Goal: Use online tool/utility: Utilize a website feature to perform a specific function

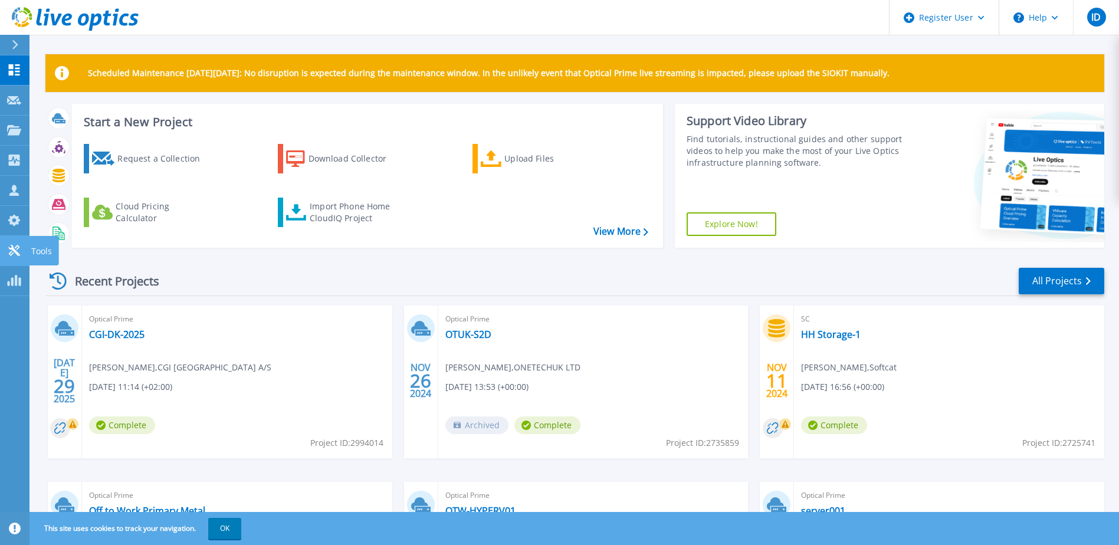
click at [19, 247] on icon at bounding box center [13, 250] width 11 height 11
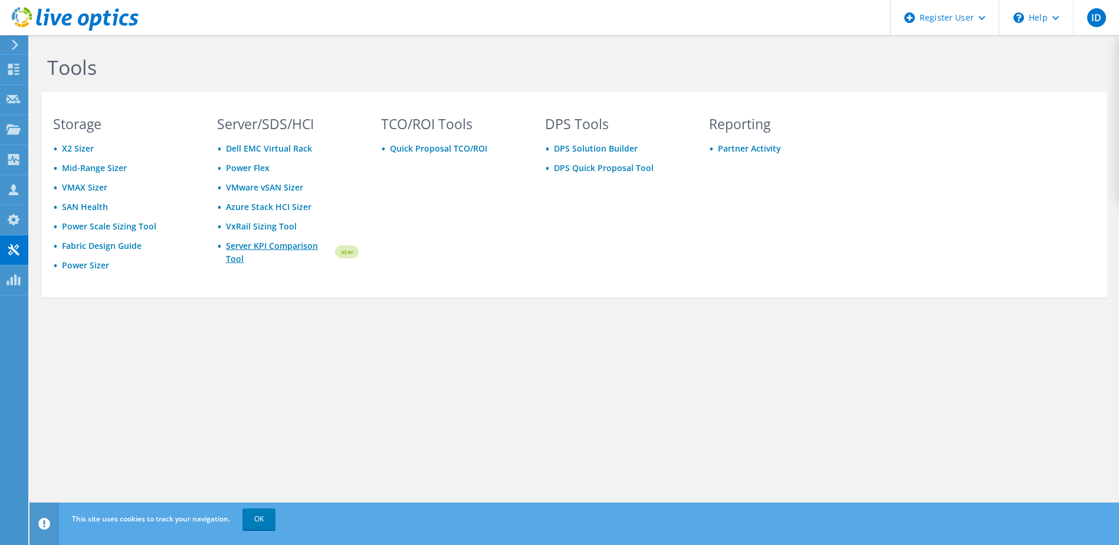
click at [270, 245] on link "Server KPI Comparison Tool" at bounding box center [279, 253] width 107 height 26
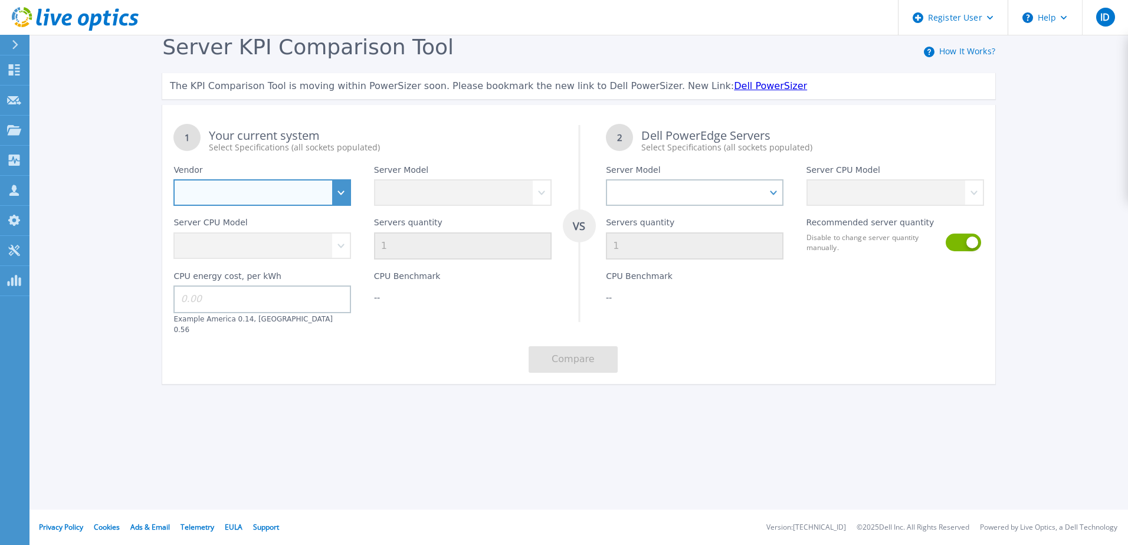
click at [309, 196] on select "Dell HPE Lenovo Supermicro" at bounding box center [262, 192] width 178 height 27
select select "Dell"
click at [173, 180] on select "Dell HPE Lenovo Supermicro" at bounding box center [262, 192] width 178 height 27
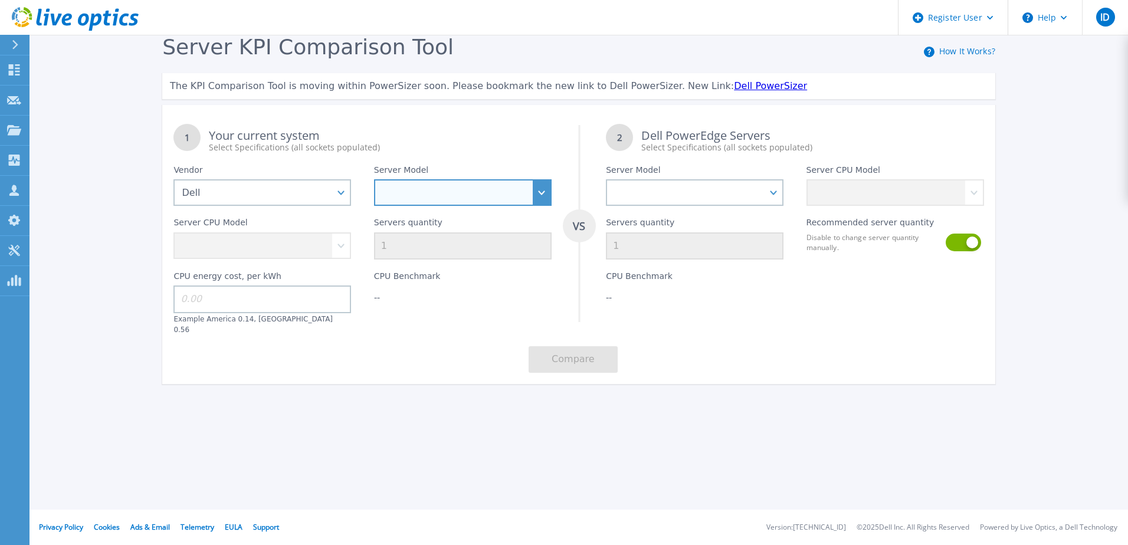
click at [471, 199] on select "PowerEdge C6520 PowerEdge C6525 PowerEdge HS5610 PowerEdge HS5620 PowerEdge R24…" at bounding box center [463, 192] width 178 height 27
select select "PowerEdge R760"
click at [374, 180] on select "PowerEdge C6520 PowerEdge C6525 PowerEdge HS5610 PowerEdge HS5620 PowerEdge R24…" at bounding box center [463, 192] width 178 height 27
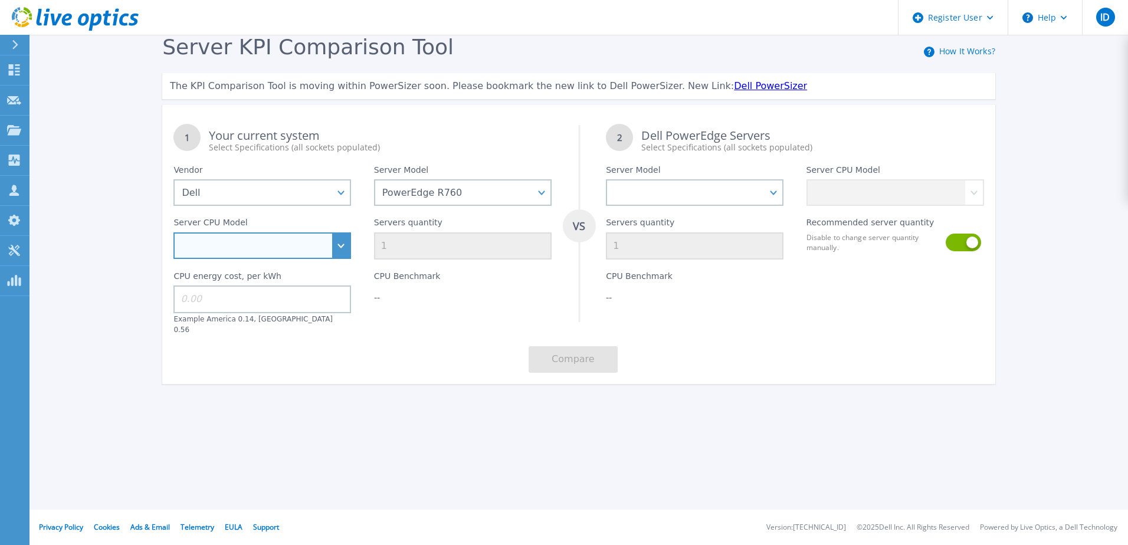
click at [287, 251] on select "Intel Xeon Silver 4509Y 2.6GHz Intel Xeon Silver 4510 2.4GHz Intel Xeon Silver …" at bounding box center [262, 245] width 178 height 27
select select "334916"
click at [173, 233] on select "Intel Xeon Silver 4509Y 2.6GHz Intel Xeon Silver 4510 2.4GHz Intel Xeon Silver …" at bounding box center [262, 245] width 178 height 27
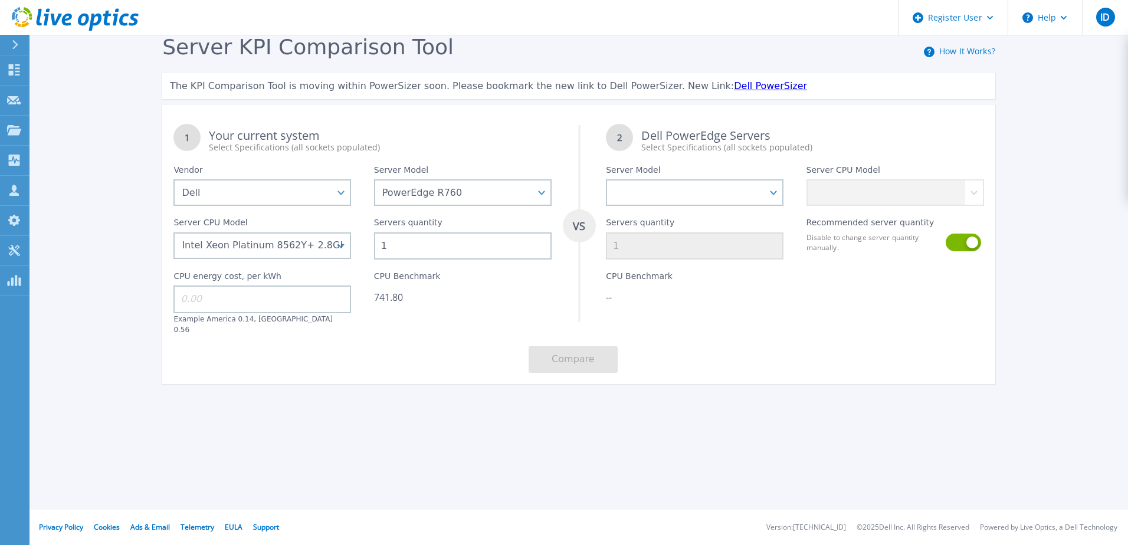
click at [391, 244] on input "1" at bounding box center [463, 245] width 178 height 27
type input "10"
click at [349, 407] on div "Server KPI Comparison Tool How It Works? The KPI Comparison Tool is moving with…" at bounding box center [564, 220] width 1128 height 441
click at [727, 194] on select "PowerEdge C6520 PowerEdge C6525 PowerEdge HS5610 PowerEdge HS5620 PowerEdge R24…" at bounding box center [695, 192] width 178 height 27
click at [286, 250] on select "Intel Xeon Silver 4509Y 2.6GHz Intel Xeon Silver 4510 2.4GHz Intel Xeon Silver …" at bounding box center [262, 245] width 178 height 27
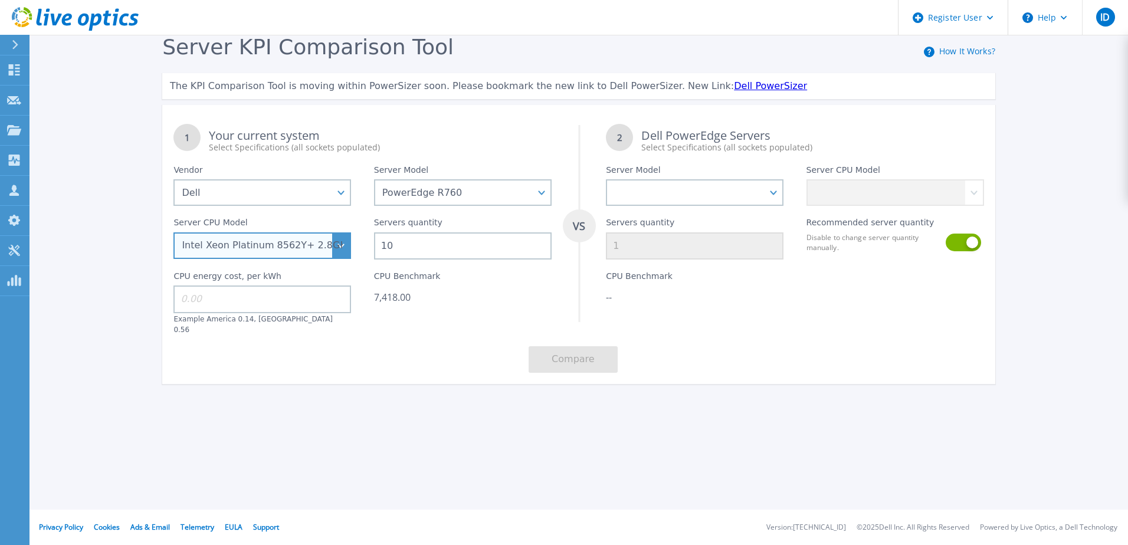
select select "334917"
click at [173, 233] on select "Intel Xeon Silver 4509Y 2.6GHz Intel Xeon Silver 4510 2.4GHz Intel Xeon Silver …" at bounding box center [262, 245] width 178 height 27
drag, startPoint x: 405, startPoint y: 240, endPoint x: 361, endPoint y: 241, distance: 43.7
click at [361, 241] on div "1 Your current system Select Specifications (all sockets populated) VS 2 Dell P…" at bounding box center [578, 248] width 833 height 271
type input "8"
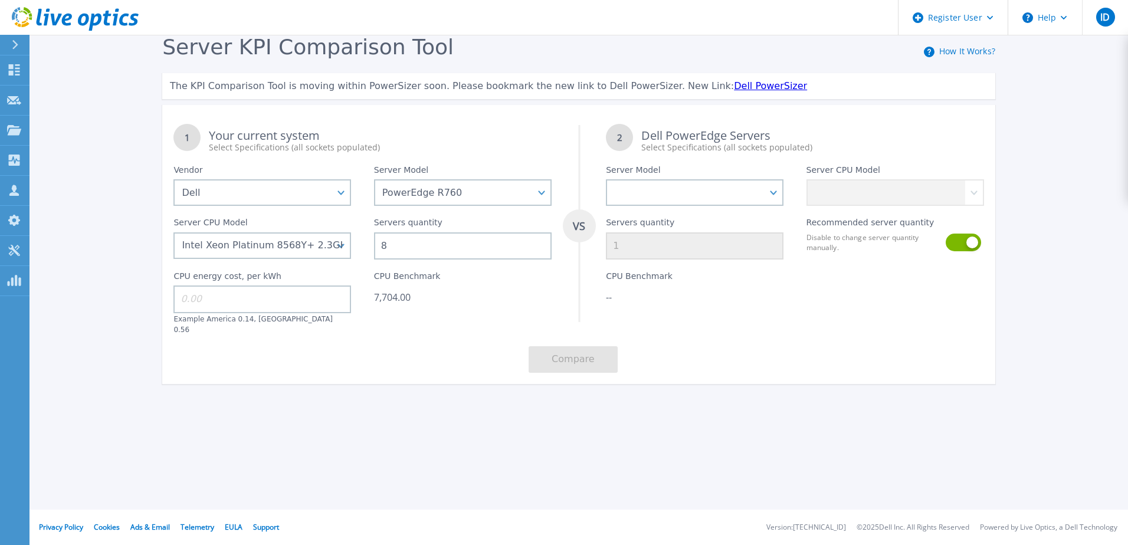
click at [364, 348] on div "1 Your current system Select Specifications (all sockets populated) VS 2 Dell P…" at bounding box center [578, 248] width 833 height 271
click at [680, 192] on select "PowerEdge C6520 PowerEdge C6525 PowerEdge HS5610 PowerEdge HS5620 PowerEdge R24…" at bounding box center [695, 192] width 178 height 27
select select "PowerEdge R770"
click at [606, 180] on select "PowerEdge C6520 PowerEdge C6525 PowerEdge HS5610 PowerEdge HS5620 PowerEdge R24…" at bounding box center [695, 192] width 178 height 27
click at [903, 192] on select "Intel Xeon 6766E 1.9GHz Intel Xeon 6517P 3.2GHz Intel Xeon 6530P 2.3GHz Intel X…" at bounding box center [896, 192] width 178 height 27
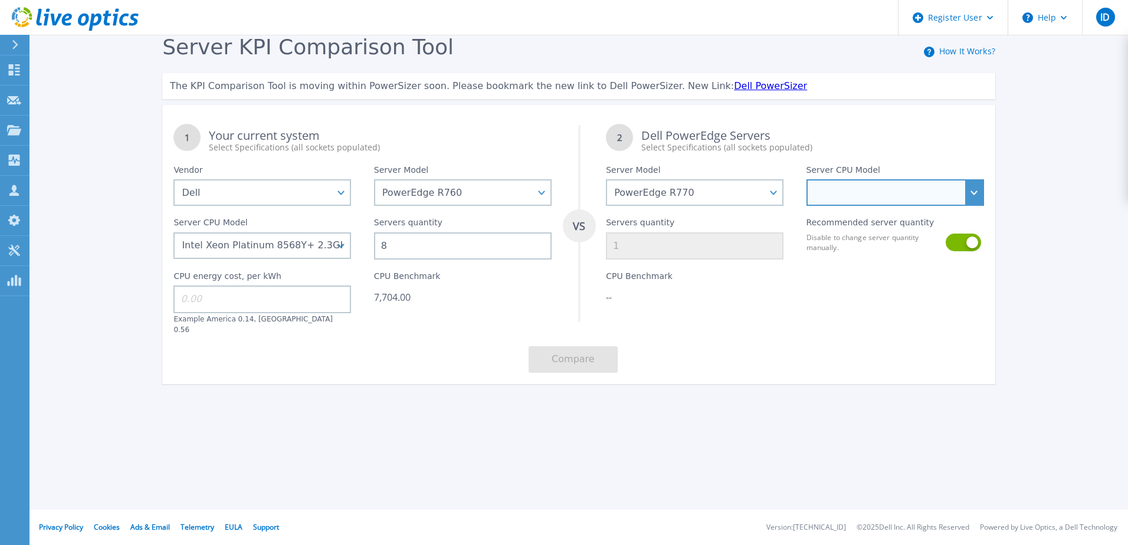
select select "336314"
click at [807, 180] on select "Intel Xeon 6766E 1.9GHz Intel Xeon 6517P 3.2GHz Intel Xeon 6530P 2.3GHz Intel X…" at bounding box center [896, 192] width 178 height 27
click at [966, 245] on button at bounding box center [963, 243] width 34 height 18
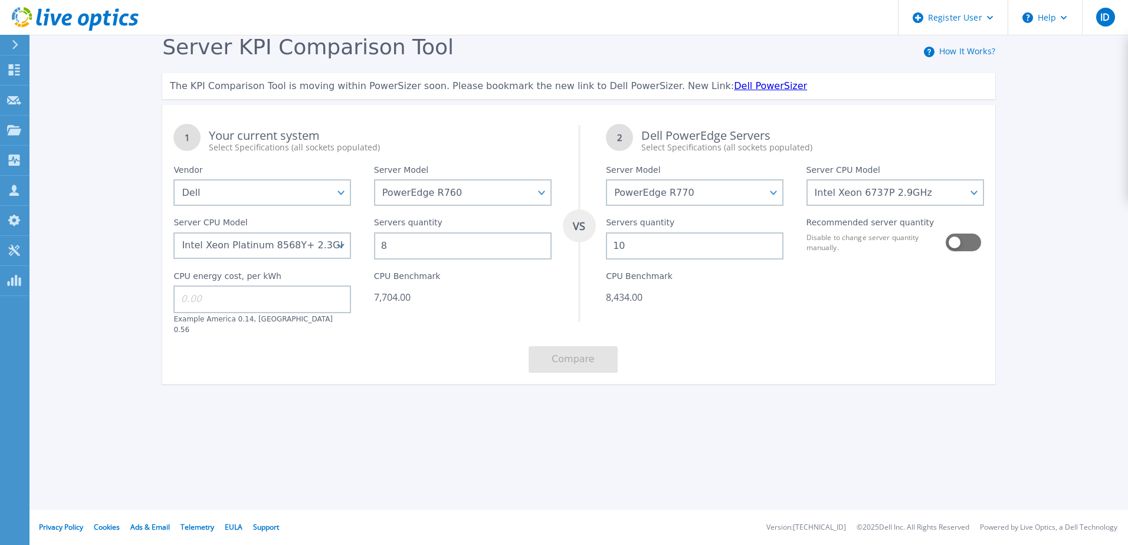
drag, startPoint x: 645, startPoint y: 245, endPoint x: 593, endPoint y: 245, distance: 52.5
click at [593, 245] on div "1 Your current system Select Specifications (all sockets populated) VS 2 Dell P…" at bounding box center [578, 248] width 833 height 271
type input "8"
click at [776, 309] on div "CPU Benchmark 6,747.20" at bounding box center [695, 297] width 200 height 75
click at [845, 197] on select "Intel Xeon 6766E 1.9GHz Intel Xeon 6517P 3.2GHz Intel Xeon 6530P 2.3GHz Intel X…" at bounding box center [896, 192] width 178 height 27
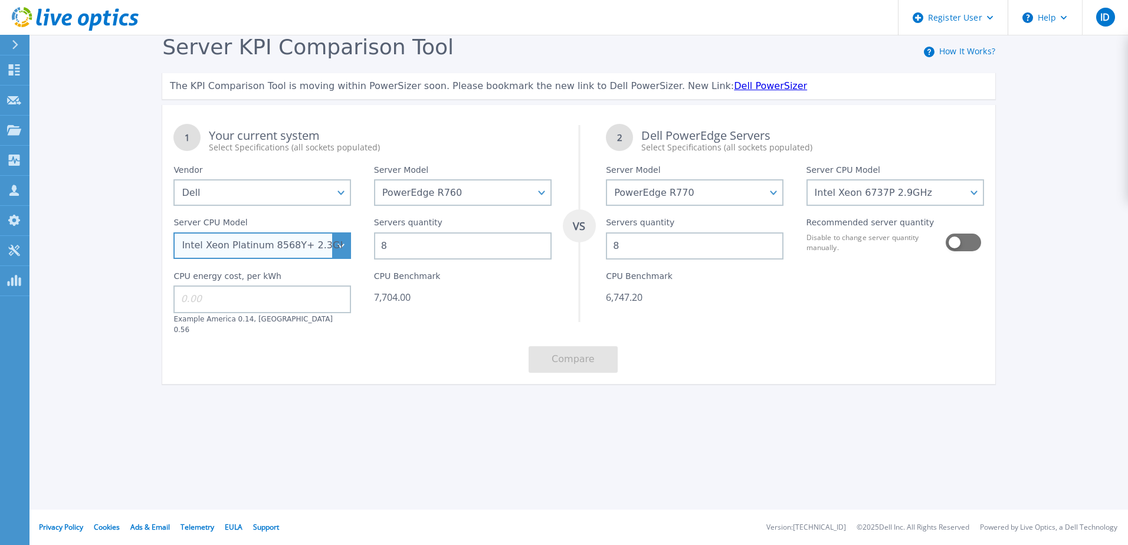
click at [306, 242] on select "Intel Xeon Silver 4509Y 2.6GHz Intel Xeon Silver 4510 2.4GHz Intel Xeon Silver …" at bounding box center [262, 245] width 178 height 27
click at [173, 233] on select "Intel Xeon Silver 4509Y 2.6GHz Intel Xeon Silver 4510 2.4GHz Intel Xeon Silver …" at bounding box center [262, 245] width 178 height 27
click at [471, 323] on div "CPU Benchmark 5,934.40" at bounding box center [463, 297] width 200 height 75
click at [417, 247] on input "8" at bounding box center [463, 245] width 178 height 27
click at [662, 248] on input "8" at bounding box center [695, 245] width 178 height 27
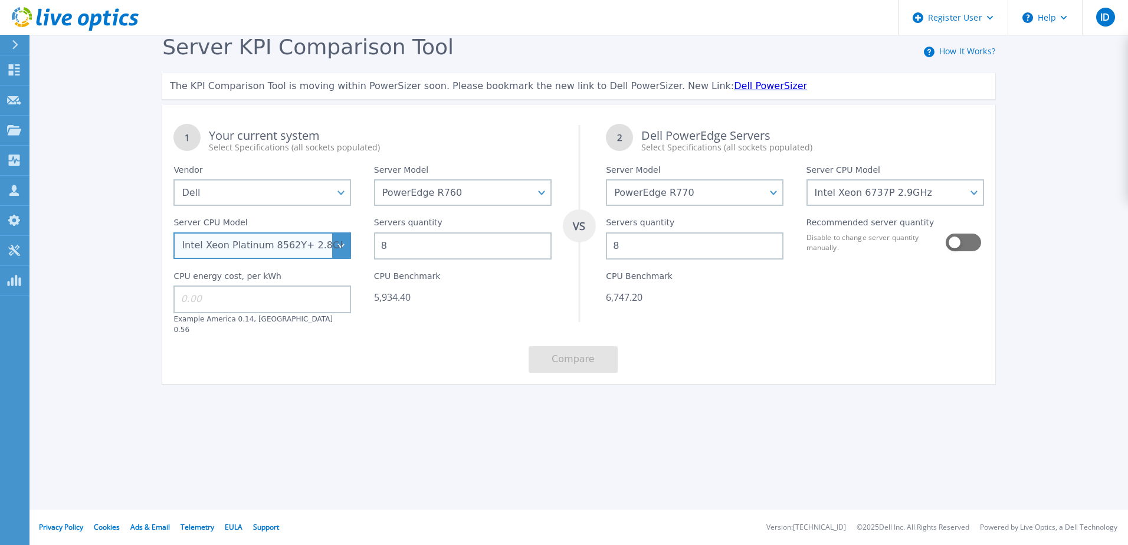
click at [345, 247] on select "Intel Xeon Silver 4509Y 2.6GHz Intel Xeon Silver 4510 2.4GHz Intel Xeon Silver …" at bounding box center [262, 245] width 178 height 27
select select "334917"
click at [173, 233] on select "Intel Xeon Silver 4509Y 2.6GHz Intel Xeon Silver 4510 2.4GHz Intel Xeon Silver …" at bounding box center [262, 245] width 178 height 27
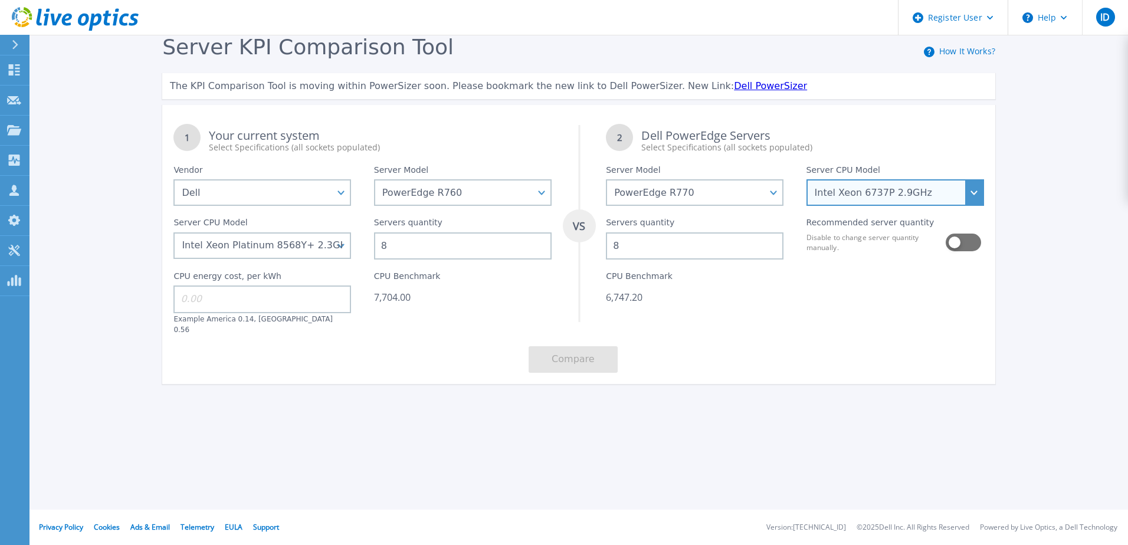
click at [971, 189] on select "Intel Xeon 6766E 1.9GHz Intel Xeon 6517P 3.2GHz Intel Xeon 6530P 2.3GHz Intel X…" at bounding box center [896, 192] width 178 height 27
click at [954, 237] on button at bounding box center [963, 243] width 34 height 18
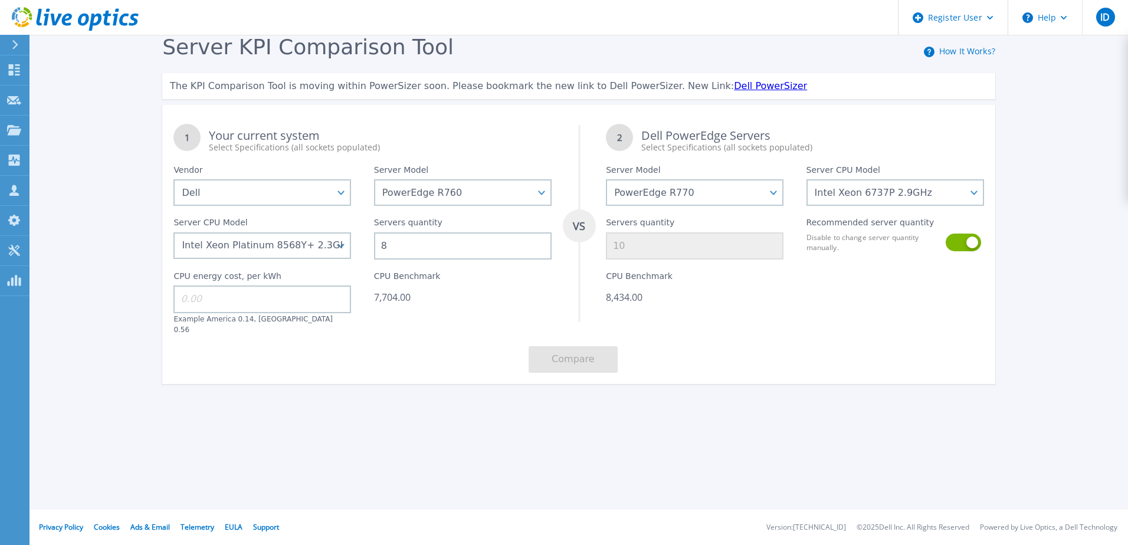
click at [743, 388] on div "Server KPI Comparison Tool How It Works? The KPI Comparison Tool is moving with…" at bounding box center [564, 220] width 1128 height 441
click at [972, 240] on button at bounding box center [963, 243] width 34 height 18
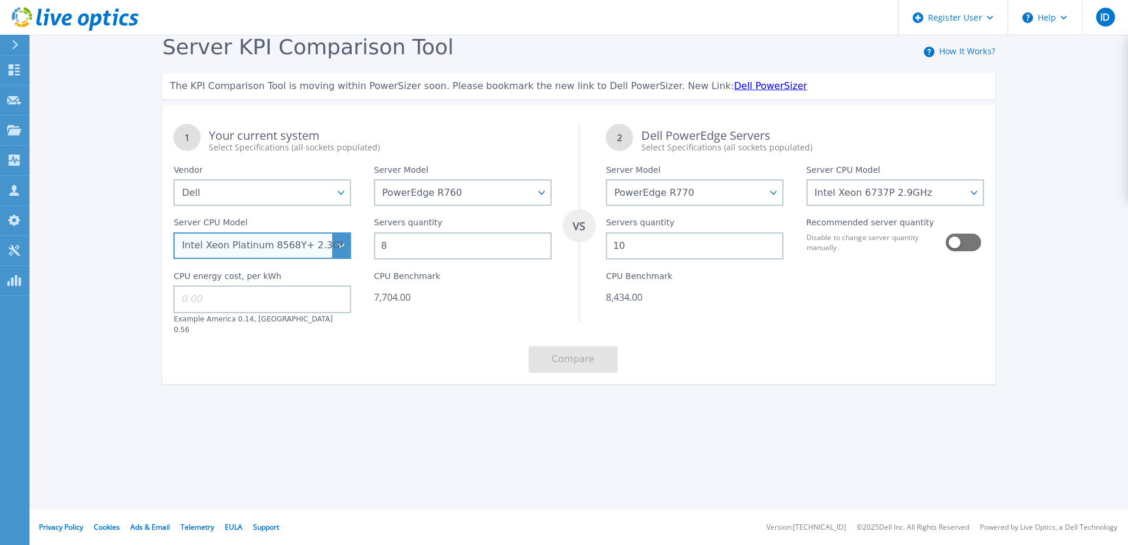
click at [307, 247] on select "Intel Xeon Silver 4509Y 2.6GHz Intel Xeon Silver 4510 2.4GHz Intel Xeon Silver …" at bounding box center [262, 245] width 178 height 27
click at [173, 233] on select "Intel Xeon Silver 4509Y 2.6GHz Intel Xeon Silver 4510 2.4GHz Intel Xeon Silver …" at bounding box center [262, 245] width 178 height 27
click at [960, 241] on button at bounding box center [963, 243] width 34 height 18
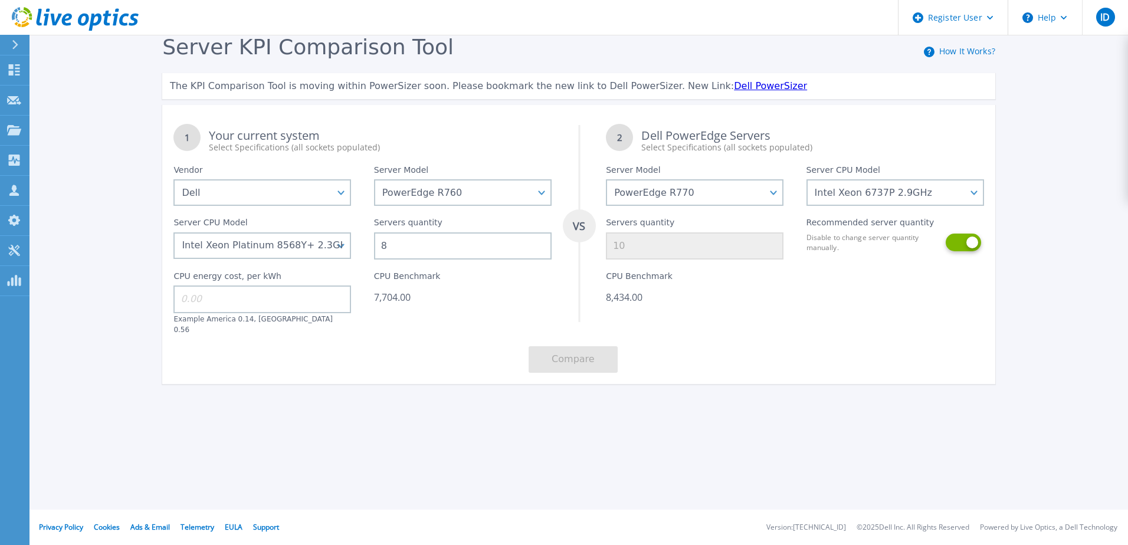
click at [971, 243] on button at bounding box center [963, 243] width 34 height 18
click at [825, 341] on div "1 Your current system Select Specifications (all sockets populated) VS 2 Dell P…" at bounding box center [578, 248] width 833 height 271
click at [639, 247] on input "10" at bounding box center [695, 245] width 178 height 27
drag, startPoint x: 639, startPoint y: 247, endPoint x: 570, endPoint y: 247, distance: 69.0
click at [570, 247] on div "1 Your current system Select Specifications (all sockets populated) VS 2 Dell P…" at bounding box center [578, 248] width 833 height 271
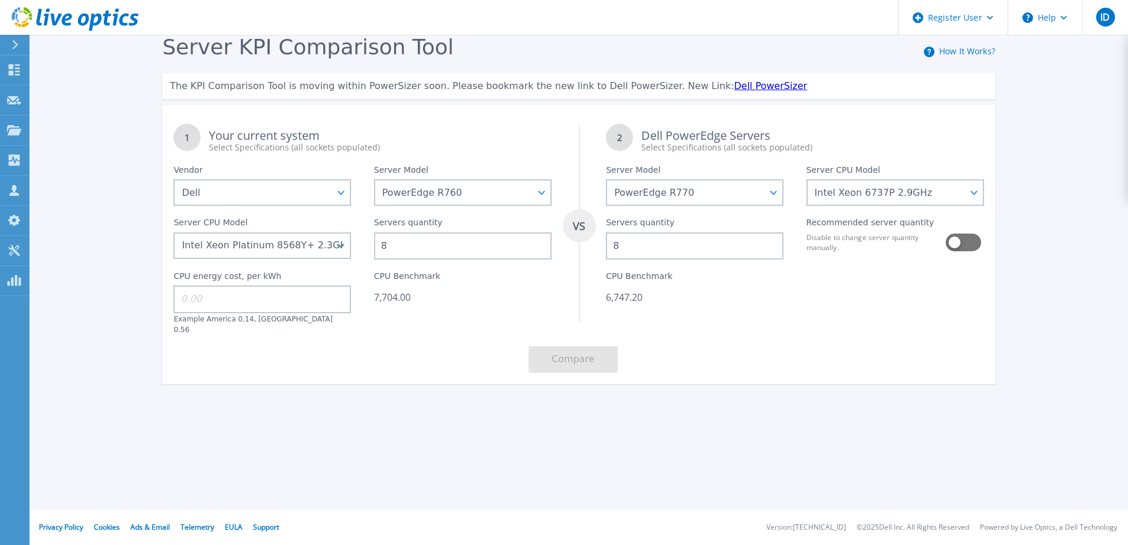
type input "8"
click at [872, 318] on div at bounding box center [895, 297] width 200 height 75
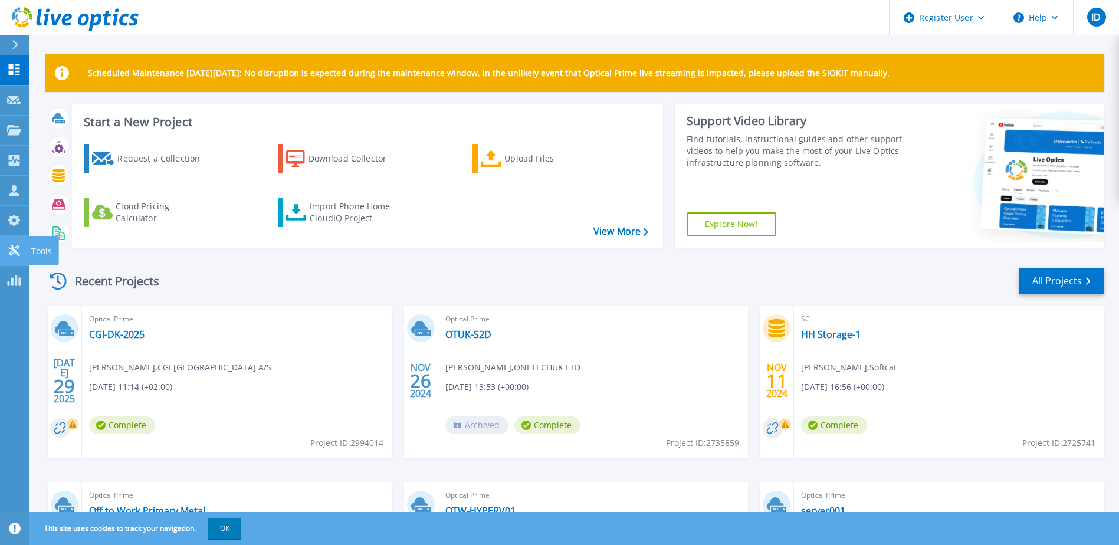
click at [12, 252] on icon at bounding box center [14, 250] width 14 height 11
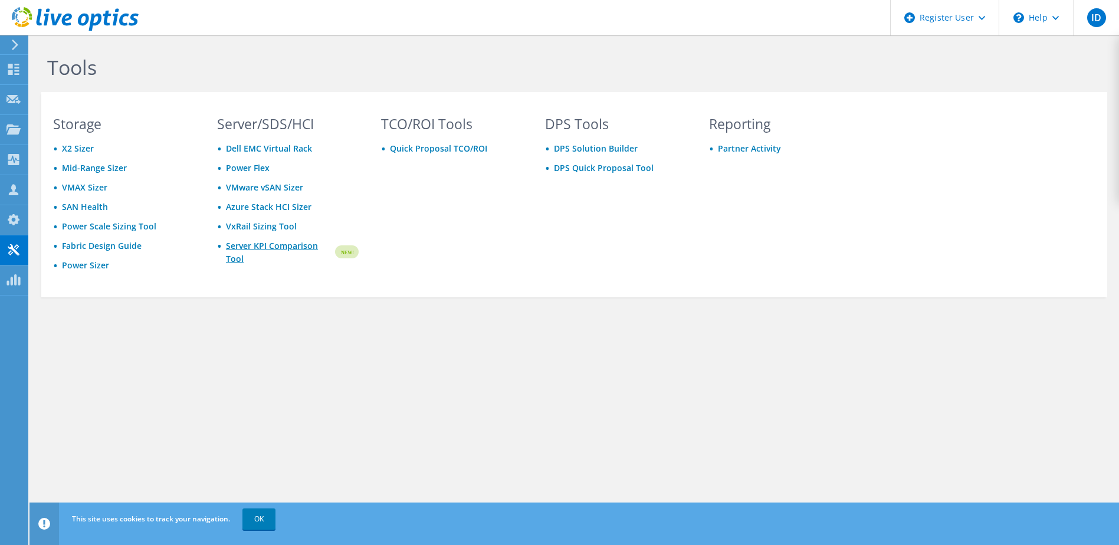
click at [257, 245] on link "Server KPI Comparison Tool" at bounding box center [279, 253] width 107 height 26
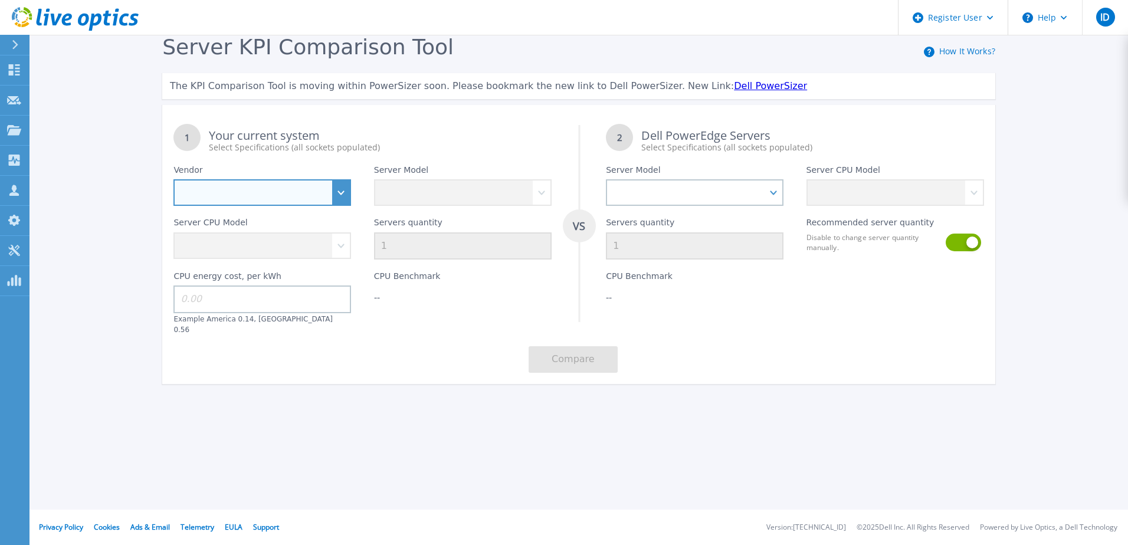
click at [335, 193] on select "Dell HPE Lenovo Supermicro" at bounding box center [262, 192] width 178 height 27
select select "Dell"
click at [173, 180] on select "Dell HPE Lenovo Supermicro" at bounding box center [262, 192] width 178 height 27
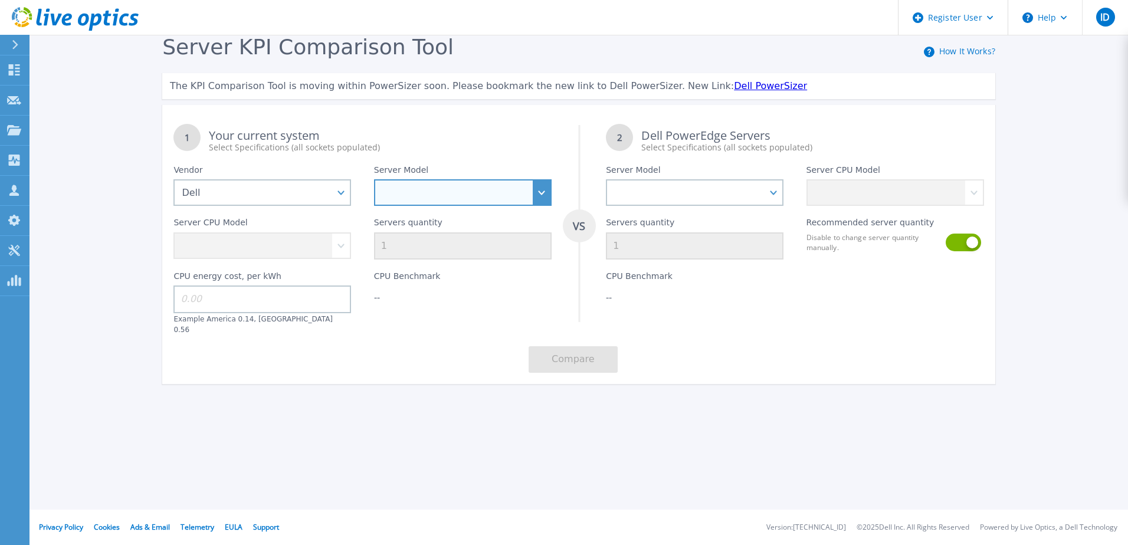
click at [450, 194] on select at bounding box center [463, 192] width 178 height 27
select select "PowerEdge R760"
click at [374, 180] on select "PowerEdge C6520 PowerEdge C6525 PowerEdge HS5610 PowerEdge HS5620 PowerEdge R24…" at bounding box center [463, 192] width 178 height 27
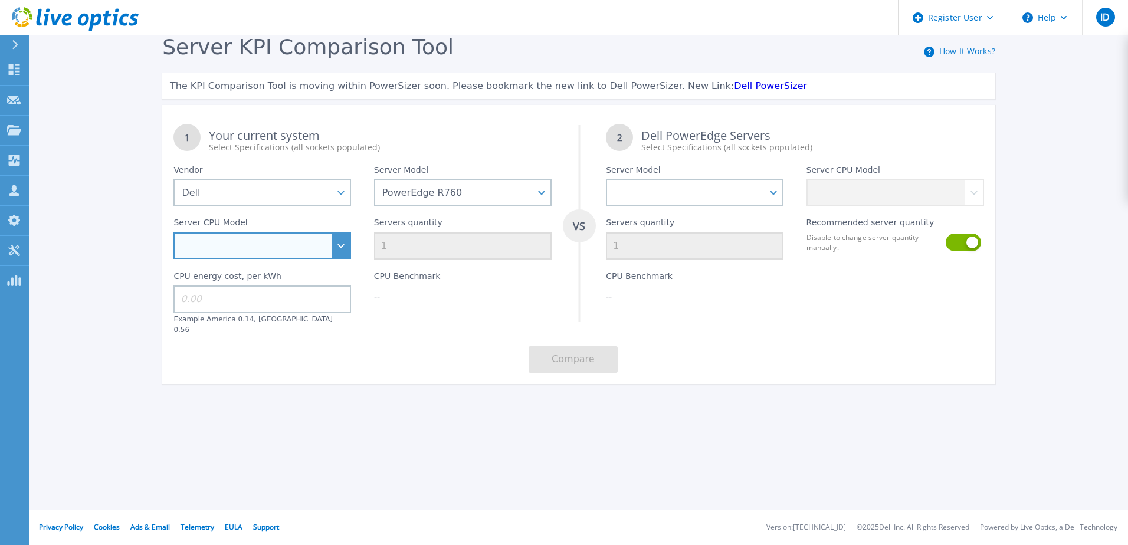
click at [260, 252] on select "Intel Xeon Silver 4509Y 2.6GHz Intel Xeon Silver 4510 2.4GHz Intel Xeon Silver …" at bounding box center [262, 245] width 178 height 27
select select "334913"
click at [173, 233] on select "Intel Xeon Silver 4509Y 2.6GHz Intel Xeon Silver 4510 2.4GHz Intel Xeon Silver …" at bounding box center [262, 245] width 178 height 27
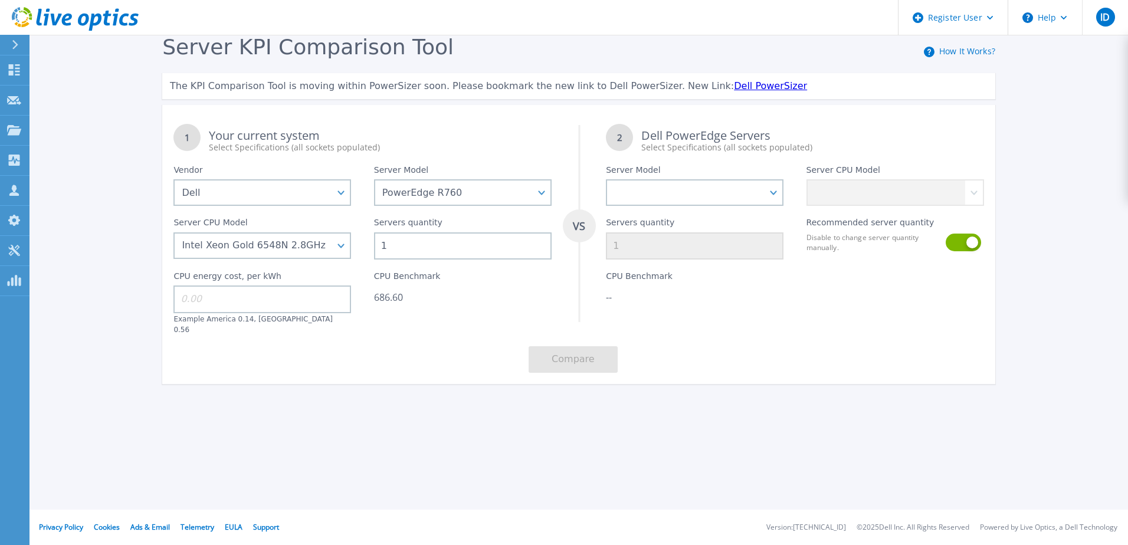
drag, startPoint x: 389, startPoint y: 249, endPoint x: 377, endPoint y: 251, distance: 11.9
click at [377, 251] on input "1" at bounding box center [463, 245] width 178 height 27
type input "8"
click at [361, 428] on div "Server KPI Comparison Tool How It Works? The KPI Comparison Tool is moving with…" at bounding box center [564, 220] width 1128 height 441
click at [775, 194] on select "PowerEdge C6520 PowerEdge C6525 PowerEdge HS5610 PowerEdge HS5620 PowerEdge R24…" at bounding box center [695, 192] width 178 height 27
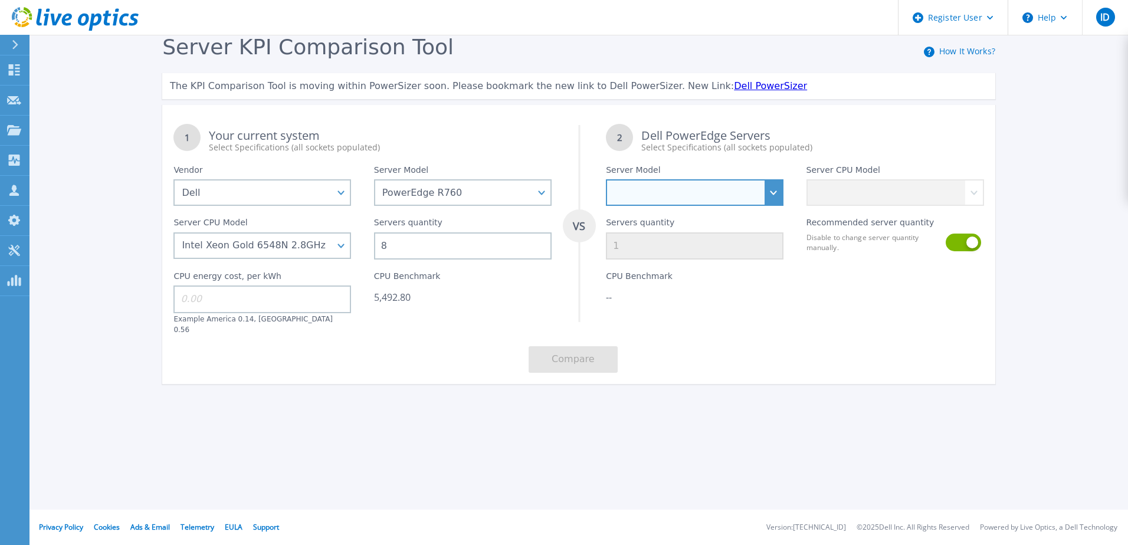
select select "PowerEdge R770"
click at [606, 180] on select "PowerEdge C6520 PowerEdge C6525 PowerEdge HS5610 PowerEdge HS5620 PowerEdge R24…" at bounding box center [695, 192] width 178 height 27
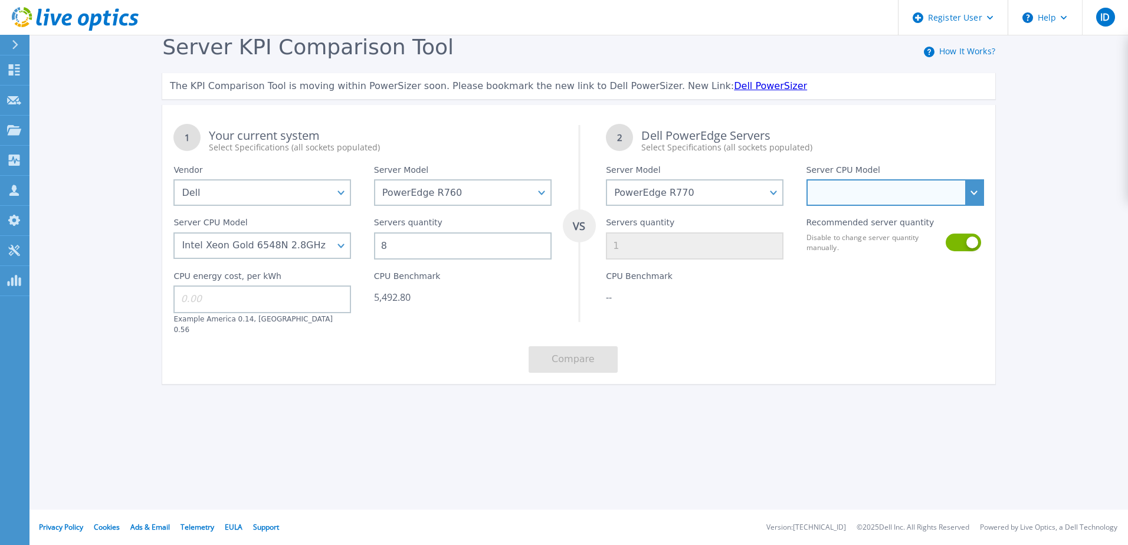
click at [910, 193] on select "Intel Xeon 6766E 1.9GHz Intel Xeon 6517P 3.2GHz Intel Xeon 6530P 2.3GHz Intel X…" at bounding box center [896, 192] width 178 height 27
click at [901, 194] on select "Intel Xeon 6766E 1.9GHz Intel Xeon 6517P 3.2GHz Intel Xeon 6530P 2.3GHz Intel X…" at bounding box center [896, 192] width 178 height 27
select select "336314"
click at [807, 180] on select "Intel Xeon 6766E 1.9GHz Intel Xeon 6517P 3.2GHz Intel Xeon 6530P 2.3GHz Intel X…" at bounding box center [896, 192] width 178 height 27
type input "7"
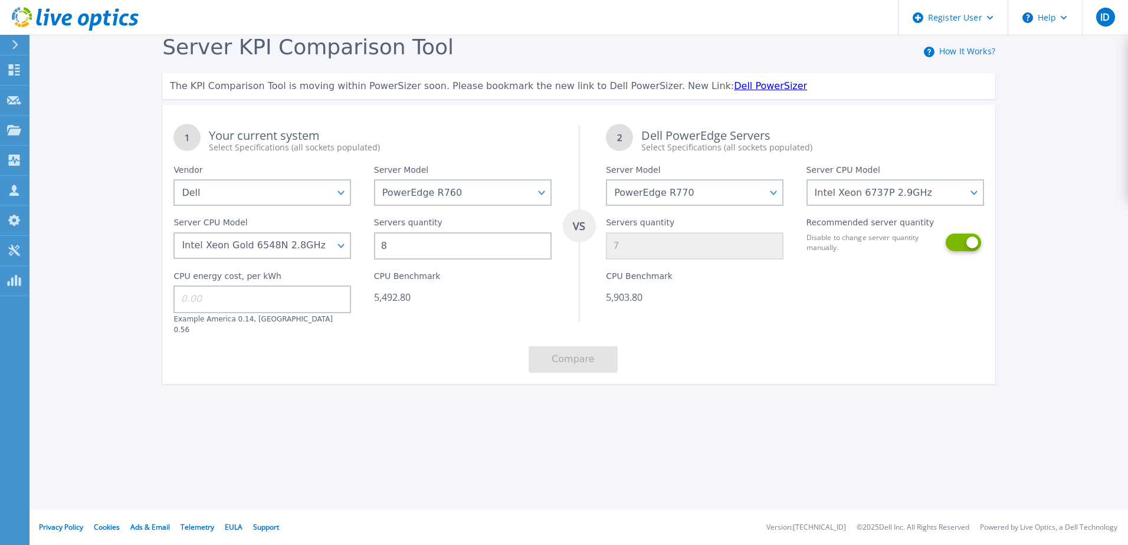
click at [969, 243] on button at bounding box center [963, 243] width 34 height 18
drag, startPoint x: 643, startPoint y: 253, endPoint x: 592, endPoint y: 248, distance: 50.9
click at [592, 248] on div "1 Your current system Select Specifications (all sockets populated) VS 2 Dell P…" at bounding box center [578, 248] width 833 height 271
click at [834, 330] on div "1 Your current system Select Specifications (all sockets populated) VS 2 Dell P…" at bounding box center [578, 248] width 833 height 271
click at [955, 248] on button at bounding box center [963, 243] width 34 height 18
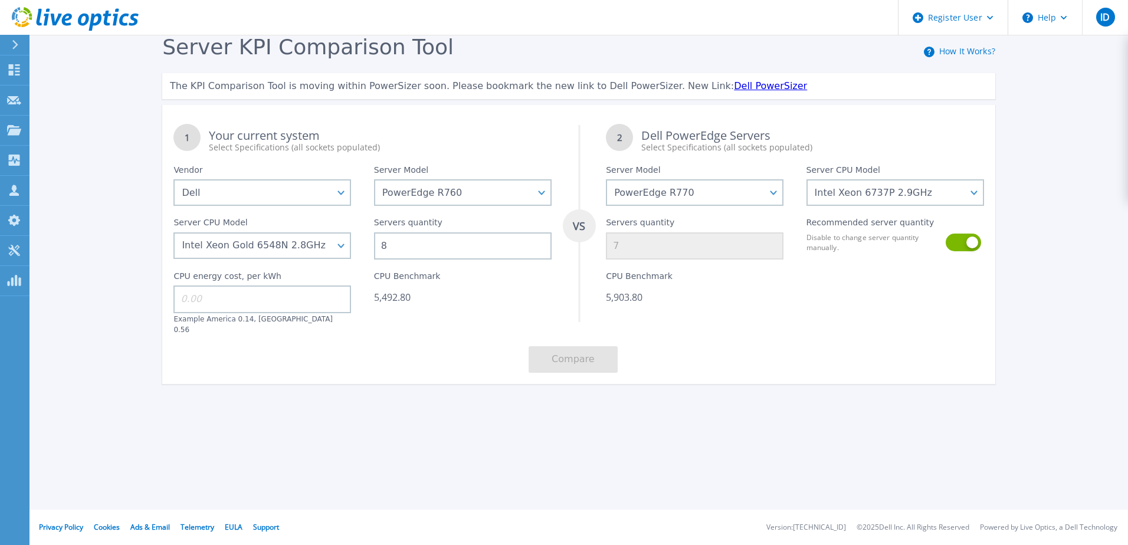
click at [396, 245] on input "8" at bounding box center [463, 245] width 178 height 27
drag, startPoint x: 398, startPoint y: 244, endPoint x: 368, endPoint y: 243, distance: 30.1
click at [368, 243] on div "Servers quantity 8" at bounding box center [463, 233] width 200 height 54
type input "9"
type input "8"
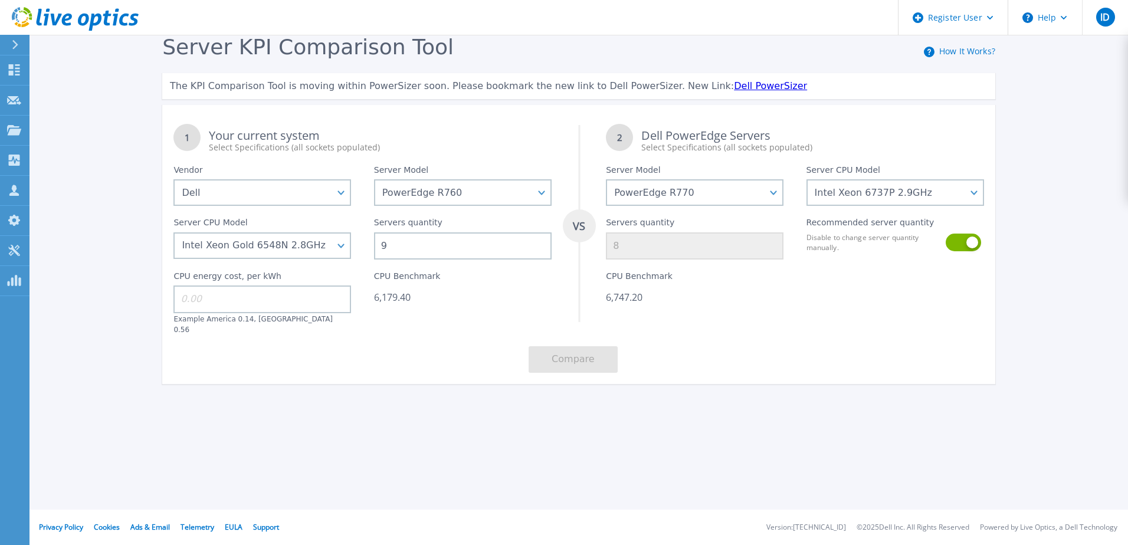
click at [342, 437] on div "Register User Help ID Dell User Iain Donald Iain.Donald@dell.com Dell My Profil…" at bounding box center [564, 272] width 1128 height 545
click at [414, 247] on input "9" at bounding box center [463, 245] width 178 height 27
type input "0"
type input "8"
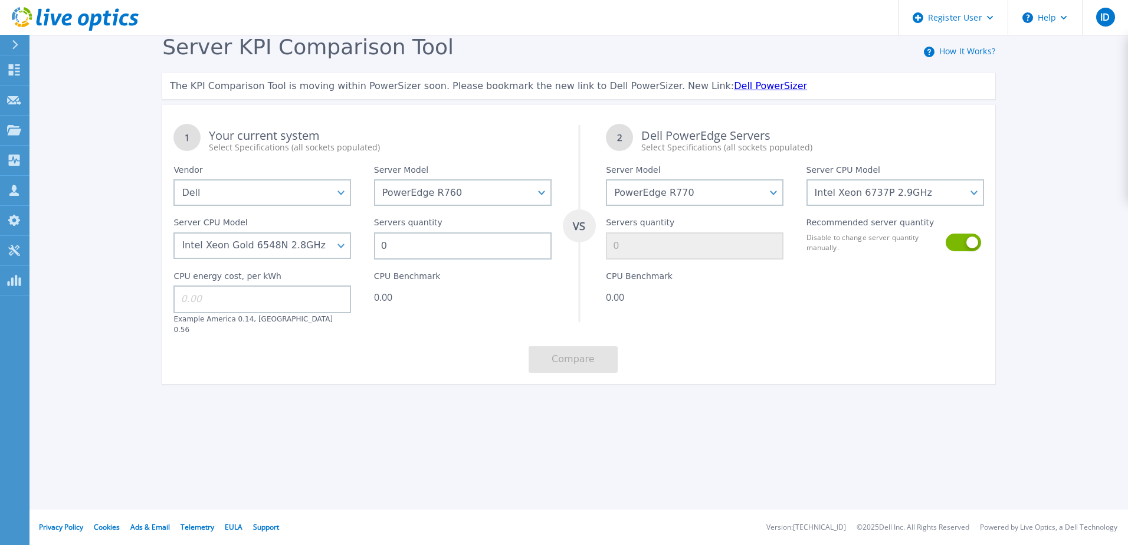
type input "7"
type input "8"
click at [974, 185] on select "Intel Xeon 6766E 1.9GHz Intel Xeon 6517P 3.2GHz Intel Xeon 6530P 2.3GHz Intel X…" at bounding box center [896, 192] width 178 height 27
select select "337351"
click at [807, 180] on select "Intel Xeon 6766E 1.9GHz Intel Xeon 6517P 3.2GHz Intel Xeon 6530P 2.3GHz Intel X…" at bounding box center [896, 192] width 178 height 27
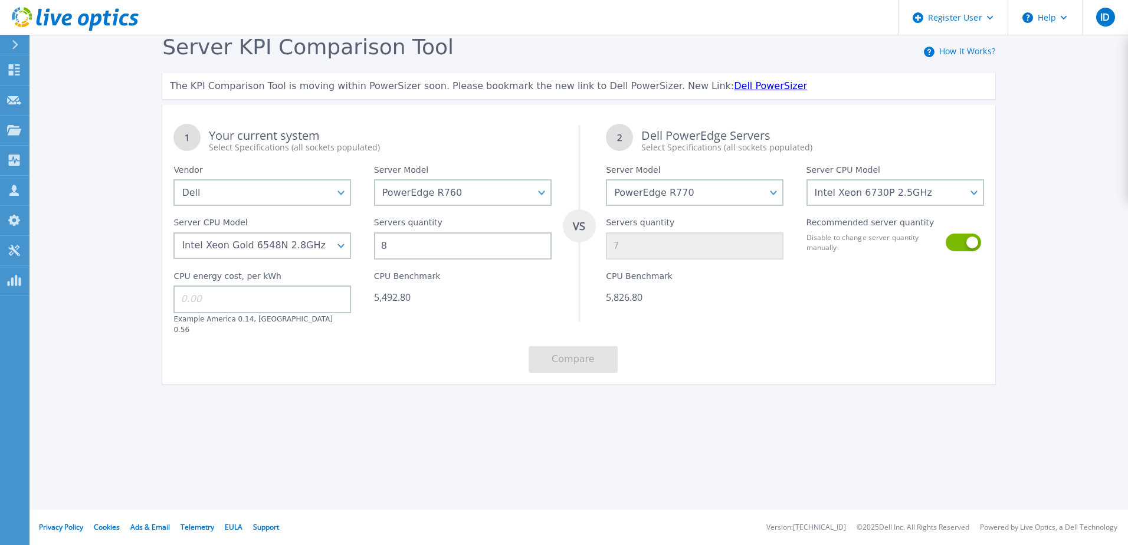
click at [788, 333] on div "1 Your current system Select Specifications (all sockets populated) VS 2 Dell P…" at bounding box center [578, 248] width 833 height 271
